Goal: Transaction & Acquisition: Purchase product/service

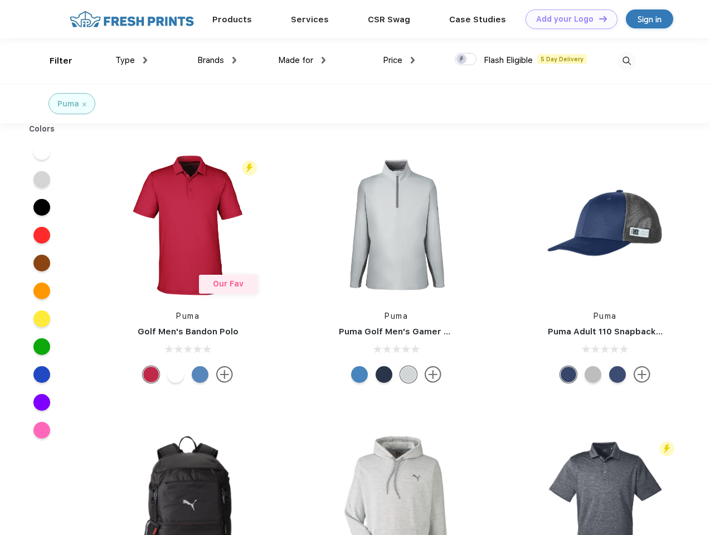
click at [568, 19] on link "Add your Logo Design Tool" at bounding box center [572, 19] width 92 height 20
click at [0, 0] on div "Design Tool" at bounding box center [0, 0] width 0 height 0
click at [598, 18] on link "Add your Logo Design Tool" at bounding box center [572, 19] width 92 height 20
click at [54, 61] on div "Filter" at bounding box center [61, 61] width 23 height 13
click at [132, 60] on span "Type" at bounding box center [125, 60] width 20 height 10
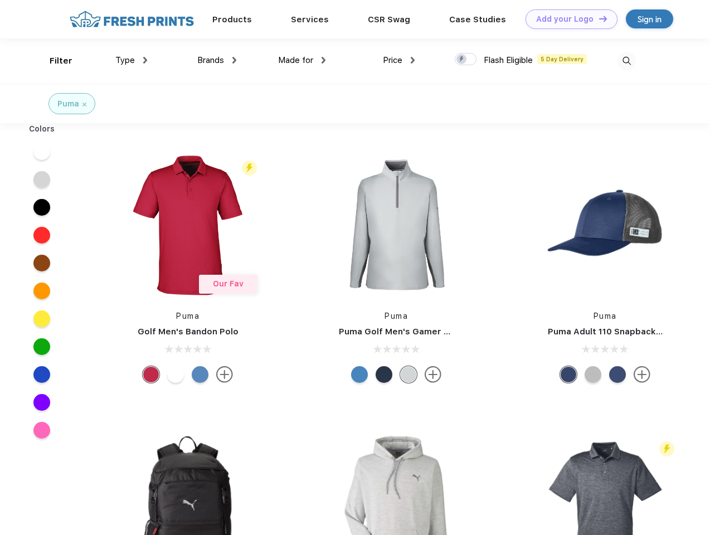
click at [217, 60] on span "Brands" at bounding box center [210, 60] width 27 height 10
click at [302, 60] on span "Made for" at bounding box center [295, 60] width 35 height 10
click at [399, 60] on span "Price" at bounding box center [393, 60] width 20 height 10
click at [466, 60] on div at bounding box center [466, 59] width 22 height 12
click at [462, 60] on input "checkbox" at bounding box center [458, 55] width 7 height 7
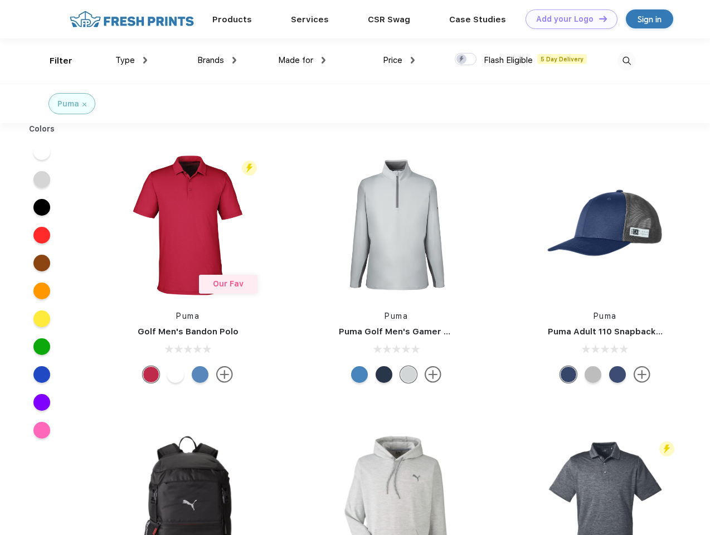
click at [627, 61] on img at bounding box center [627, 61] width 18 height 18
